Goal: Check status: Check status

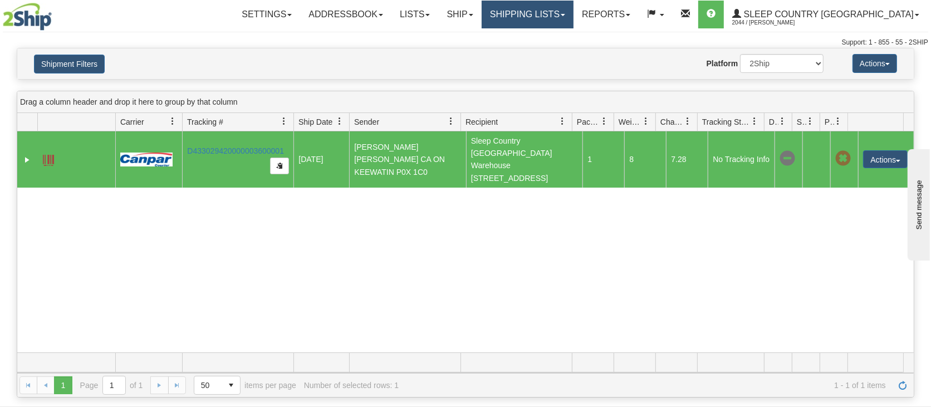
click at [569, 18] on link "Shipping lists" at bounding box center [527, 15] width 92 height 28
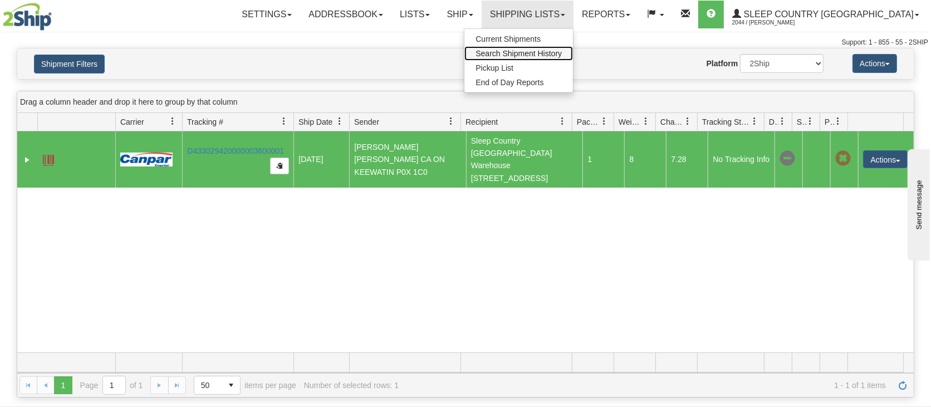
click at [562, 49] on span "Search Shipment History" at bounding box center [518, 53] width 86 height 9
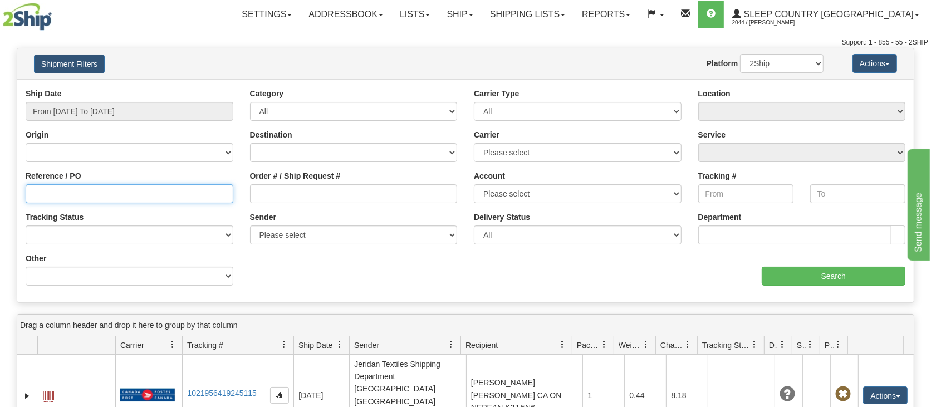
click at [134, 190] on input "Reference / PO" at bounding box center [130, 193] width 208 height 19
paste input "1055795"
type input "1055795"
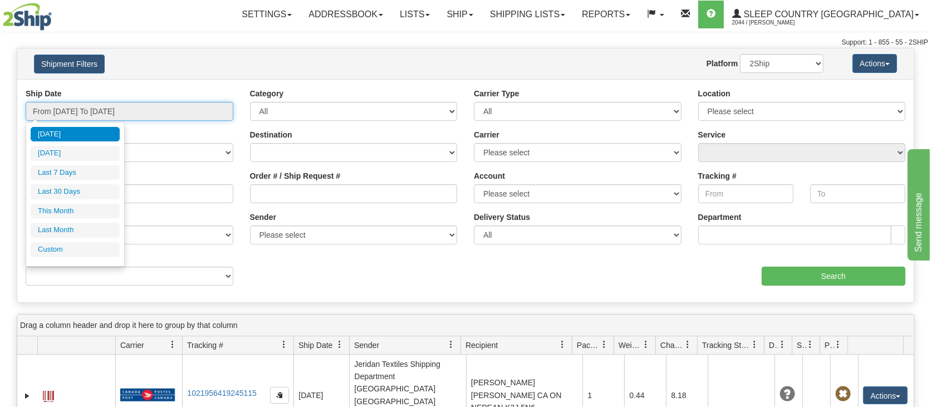
click at [131, 108] on input "From [DATE] To [DATE]" at bounding box center [130, 111] width 208 height 19
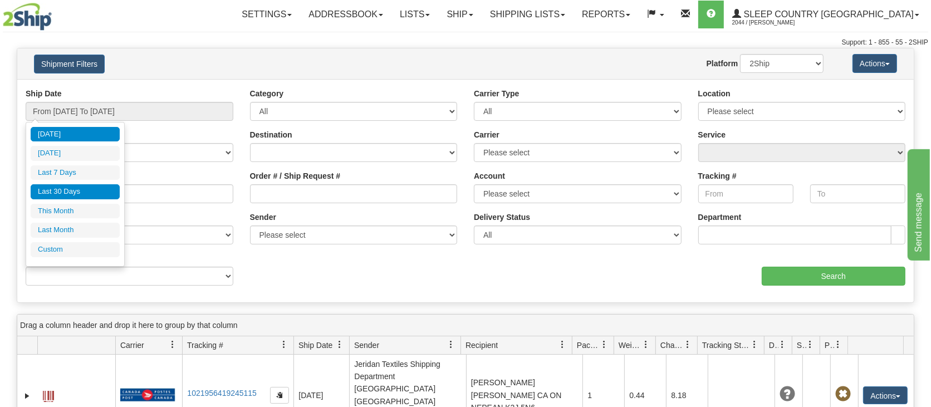
click at [65, 189] on li "Last 30 Days" at bounding box center [75, 191] width 89 height 15
type input "From [DATE] To [DATE]"
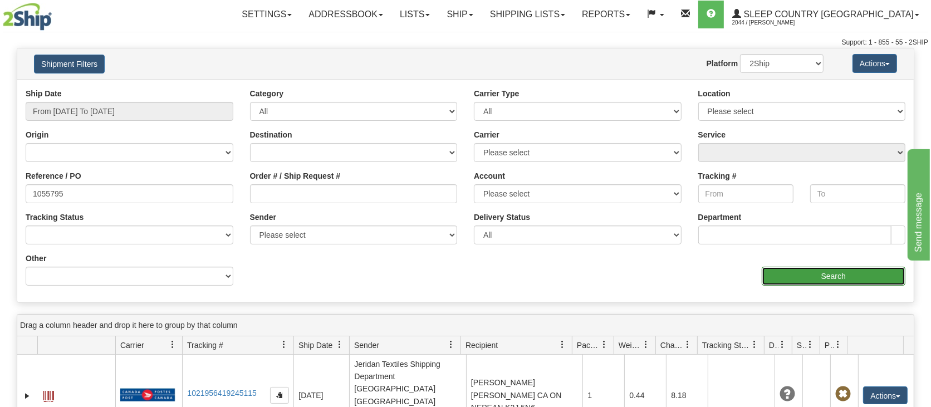
click at [848, 273] on input "Search" at bounding box center [833, 276] width 144 height 19
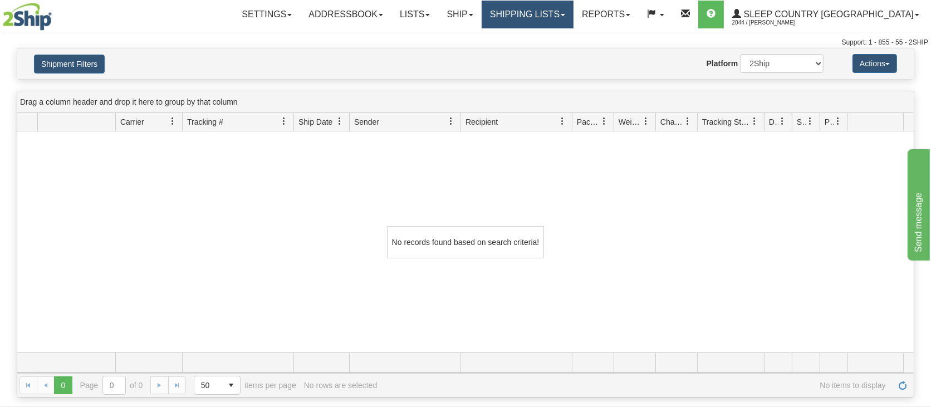
click at [573, 14] on link "Shipping lists" at bounding box center [527, 15] width 92 height 28
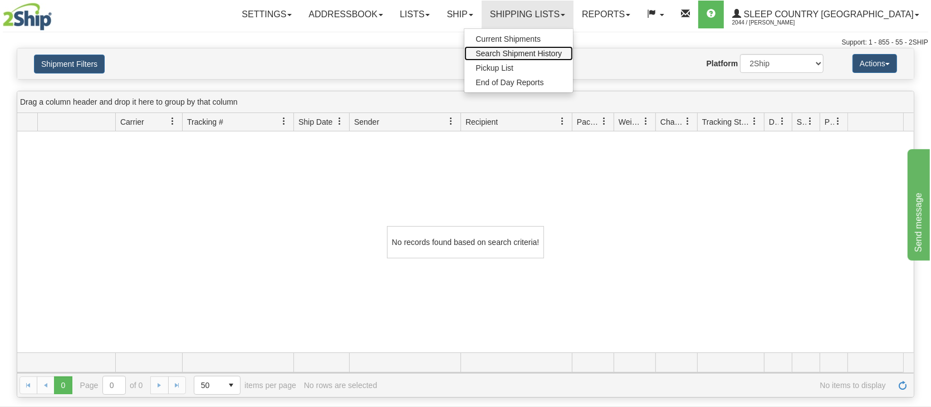
click at [562, 51] on span "Search Shipment History" at bounding box center [518, 53] width 86 height 9
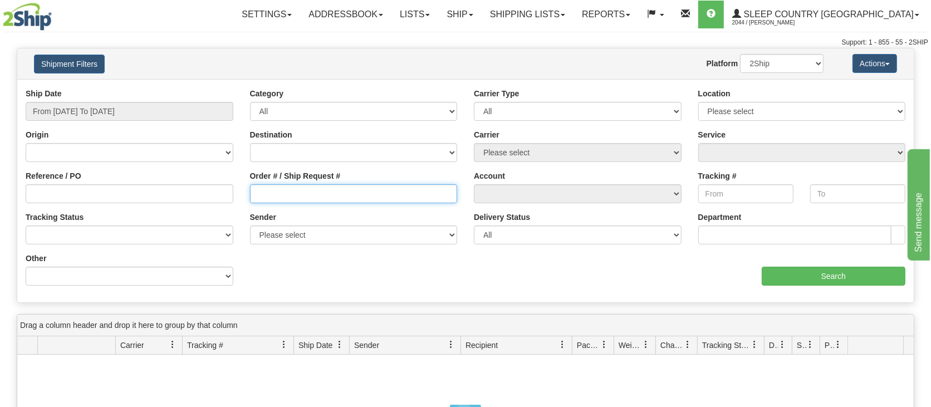
click at [286, 193] on input "Order # / Ship Request #" at bounding box center [354, 193] width 208 height 19
paste input "1055795"
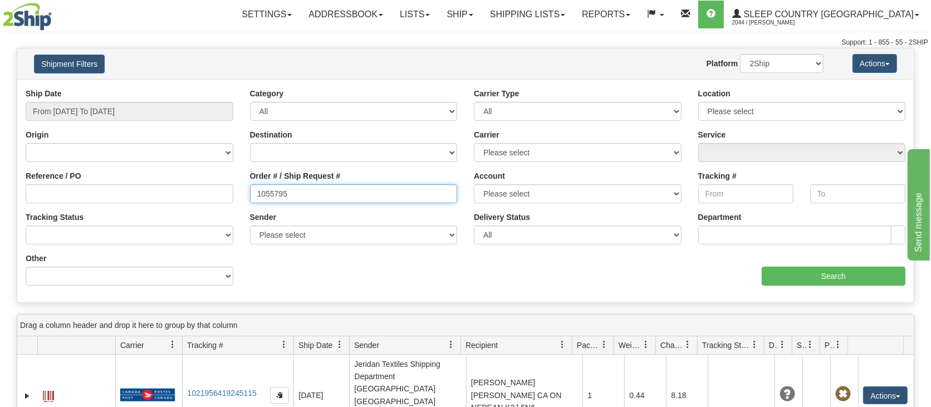
type input "1055795"
click at [69, 109] on input "From [DATE] To [DATE]" at bounding box center [130, 111] width 208 height 19
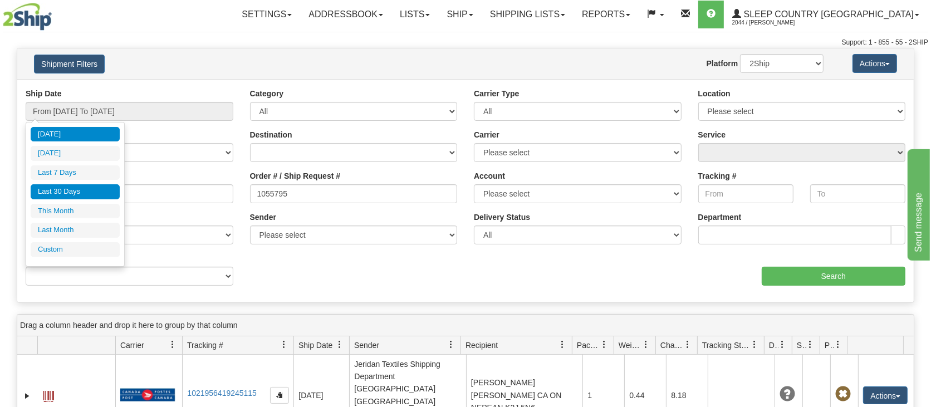
click at [58, 190] on li "Last 30 Days" at bounding box center [75, 191] width 89 height 15
type input "From [DATE] To [DATE]"
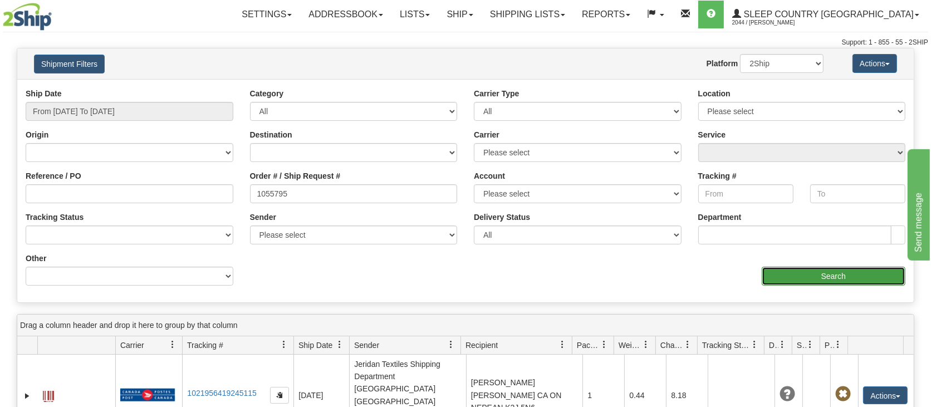
click at [841, 275] on input "Search" at bounding box center [833, 276] width 144 height 19
